Goal: Task Accomplishment & Management: Complete application form

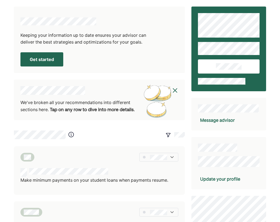
click at [41, 58] on button "Get started" at bounding box center [41, 59] width 43 height 14
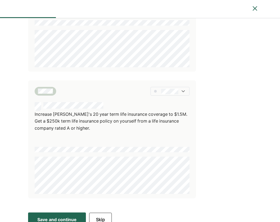
scroll to position [86, 0]
click at [67, 216] on div "Save and continue" at bounding box center [56, 219] width 39 height 7
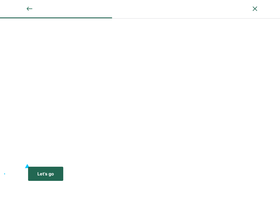
scroll to position [0, 0]
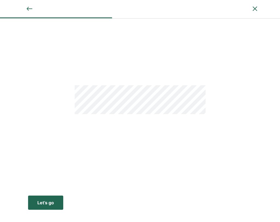
click at [47, 202] on div "Let’s go" at bounding box center [45, 203] width 17 height 7
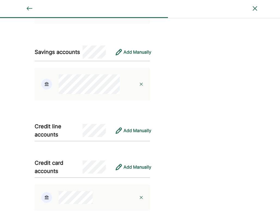
scroll to position [1006, 0]
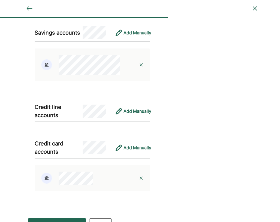
click at [254, 5] on img at bounding box center [255, 8] width 7 height 7
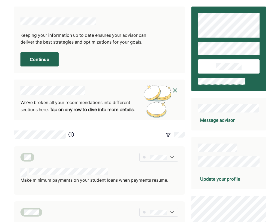
click at [41, 58] on button "Continue" at bounding box center [39, 59] width 38 height 14
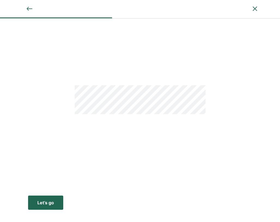
click at [50, 204] on div "Let’s go" at bounding box center [45, 203] width 17 height 7
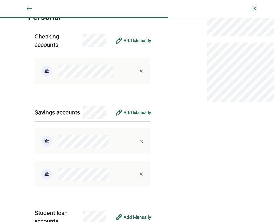
scroll to position [51, 0]
